Goal: Communication & Community: Answer question/provide support

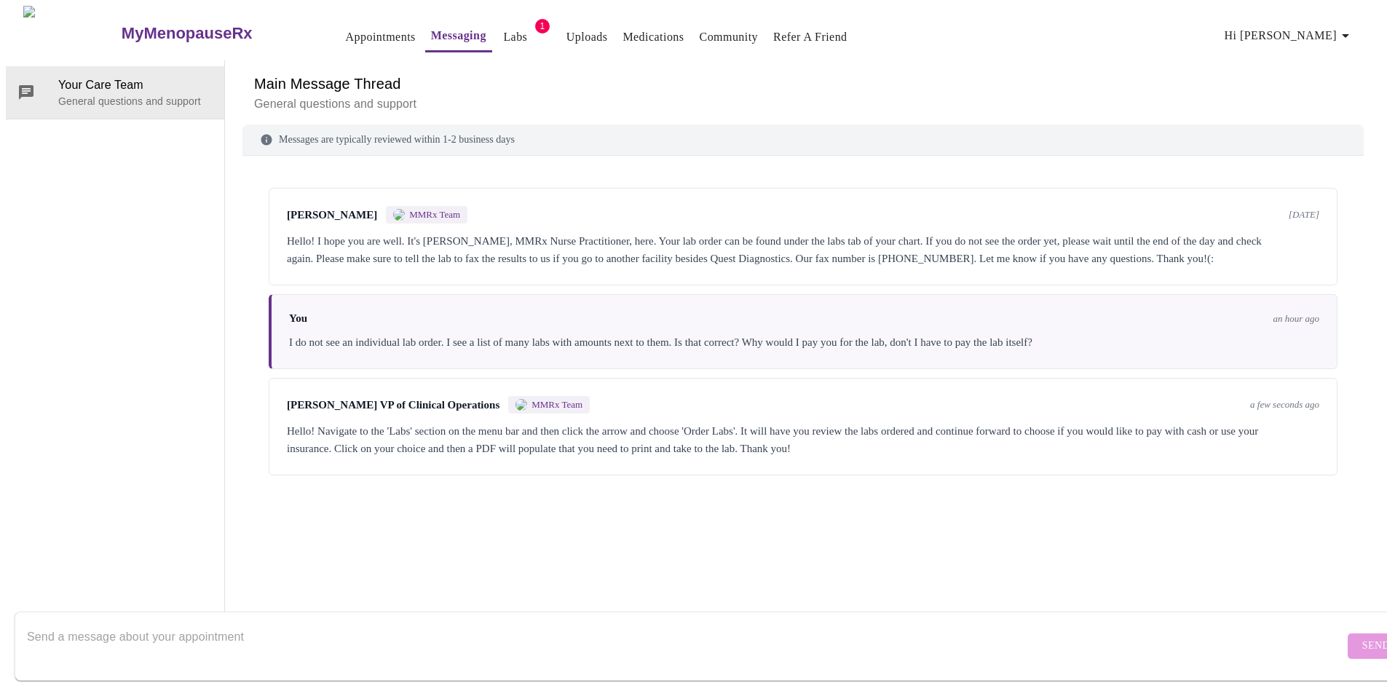
scroll to position [55, 0]
